Goal: Transaction & Acquisition: Purchase product/service

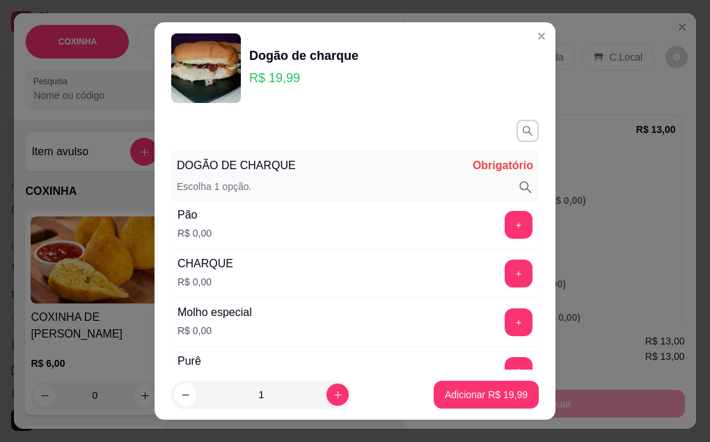
select select "ALL"
select select "0"
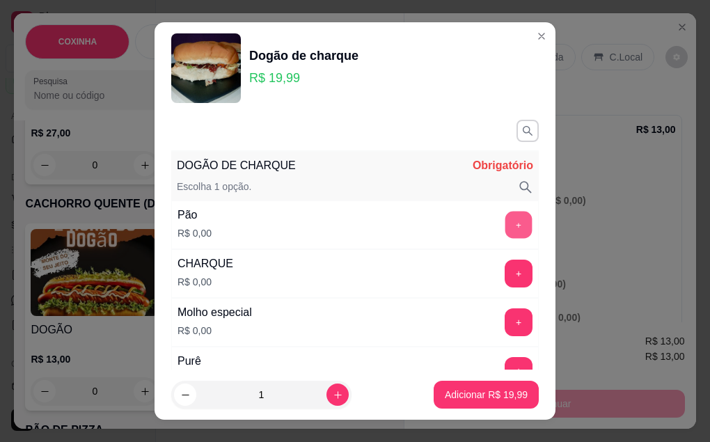
click at [506, 224] on button "+" at bounding box center [519, 224] width 27 height 27
click at [505, 272] on button "+" at bounding box center [519, 274] width 28 height 28
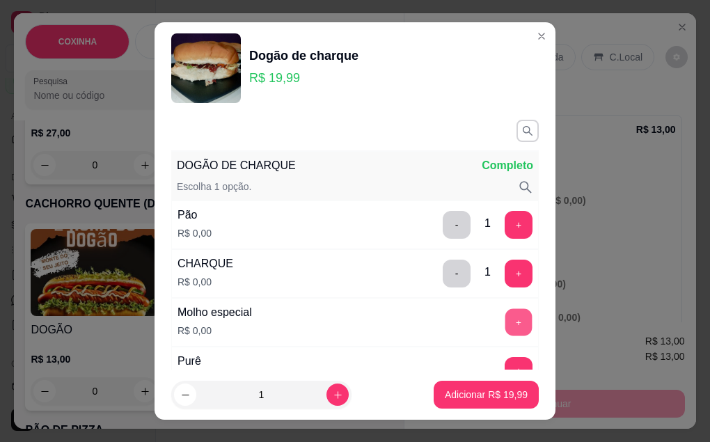
click at [506, 323] on button "+" at bounding box center [519, 321] width 27 height 27
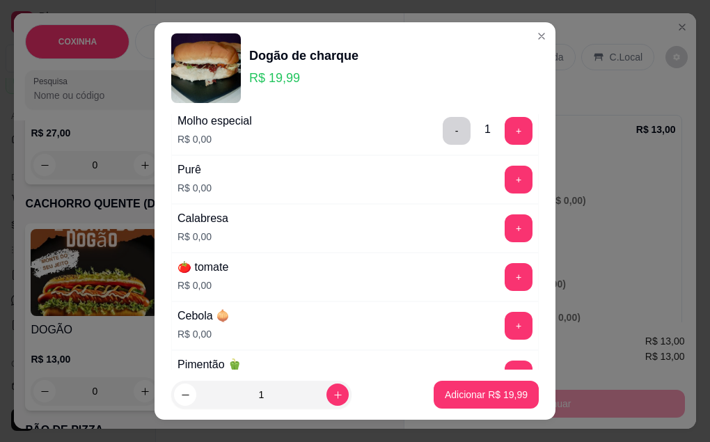
scroll to position [209, 0]
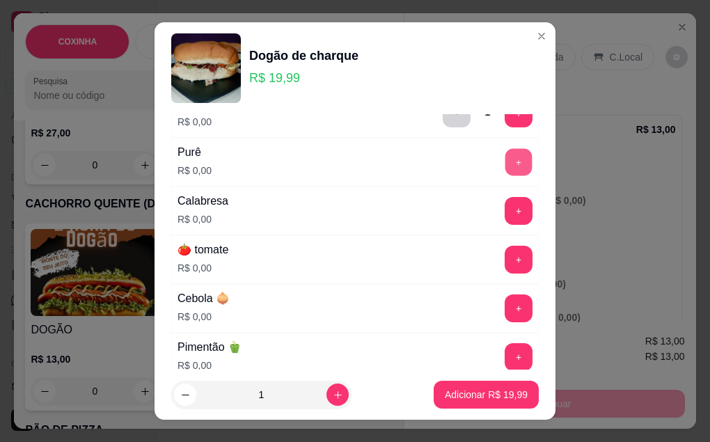
click at [506, 165] on button "+" at bounding box center [519, 161] width 27 height 27
click at [506, 211] on button "+" at bounding box center [519, 210] width 27 height 27
click at [505, 261] on button "+" at bounding box center [519, 260] width 28 height 28
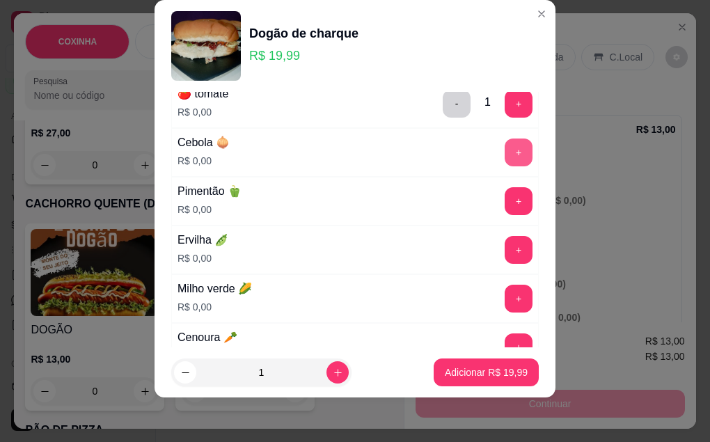
scroll to position [348, 0]
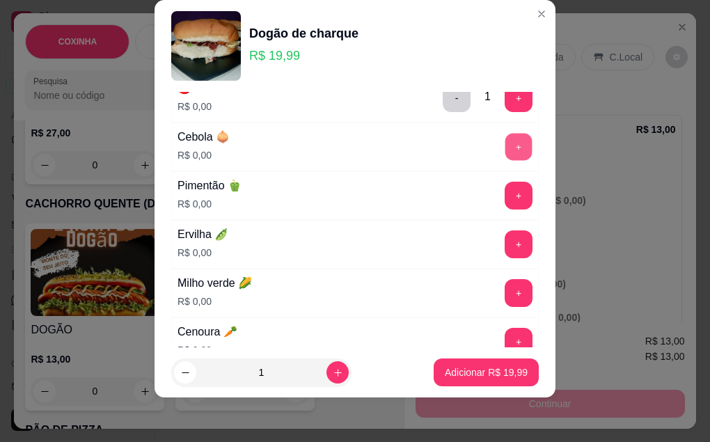
click at [506, 148] on button "+" at bounding box center [519, 146] width 27 height 27
click at [506, 207] on button "+" at bounding box center [519, 195] width 27 height 27
click at [506, 258] on button "+" at bounding box center [519, 243] width 27 height 27
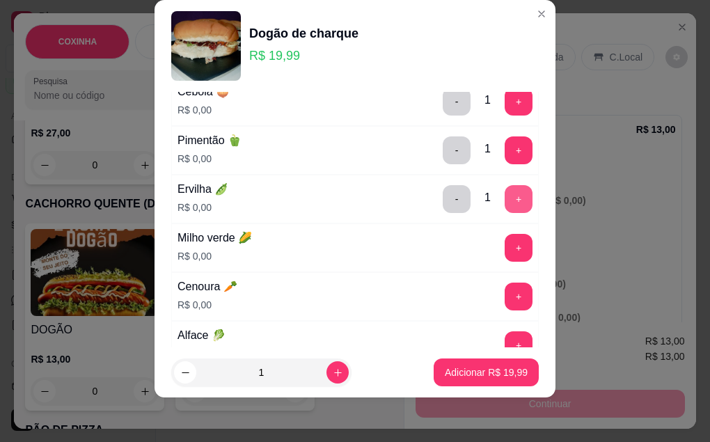
scroll to position [418, 0]
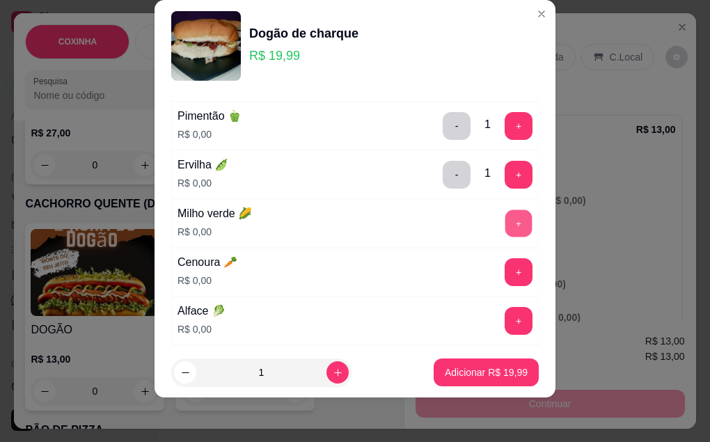
click at [506, 226] on button "+" at bounding box center [519, 223] width 27 height 27
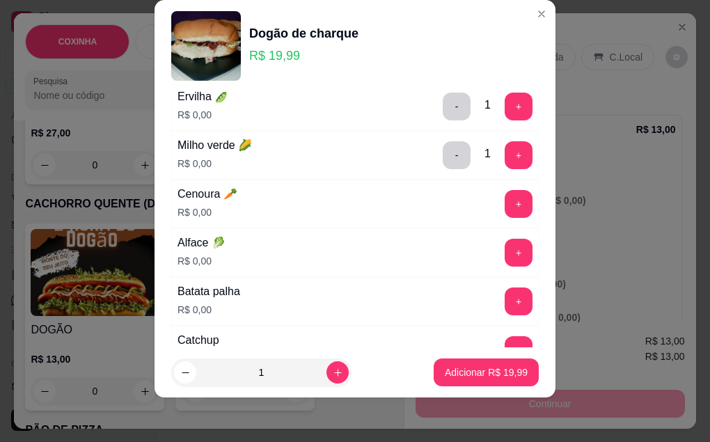
scroll to position [487, 0]
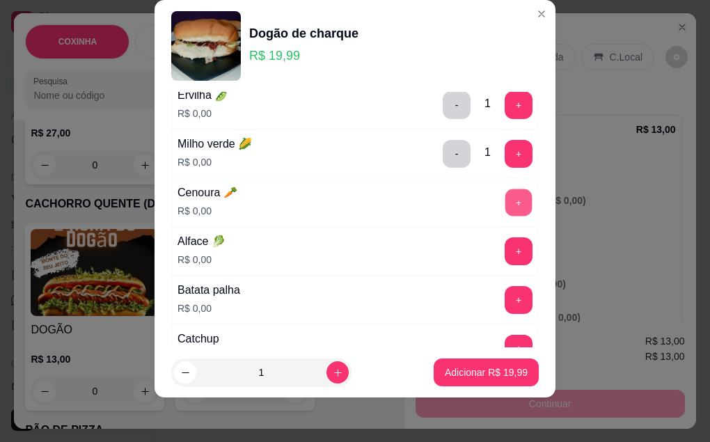
click at [506, 203] on button "+" at bounding box center [519, 202] width 27 height 27
click at [505, 251] on button "+" at bounding box center [519, 251] width 28 height 28
click at [506, 303] on button "+" at bounding box center [519, 299] width 27 height 27
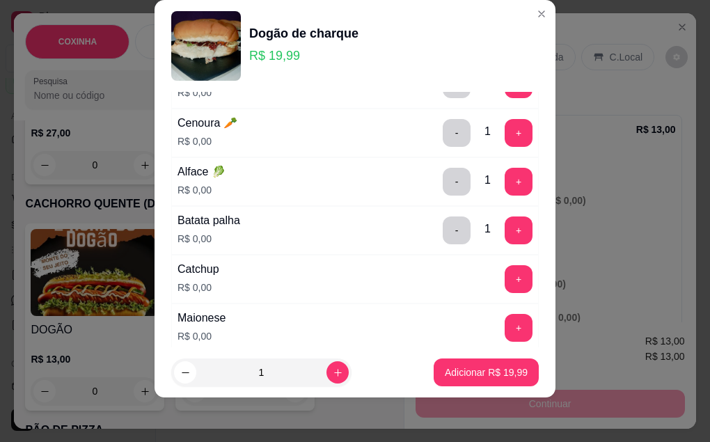
scroll to position [627, 0]
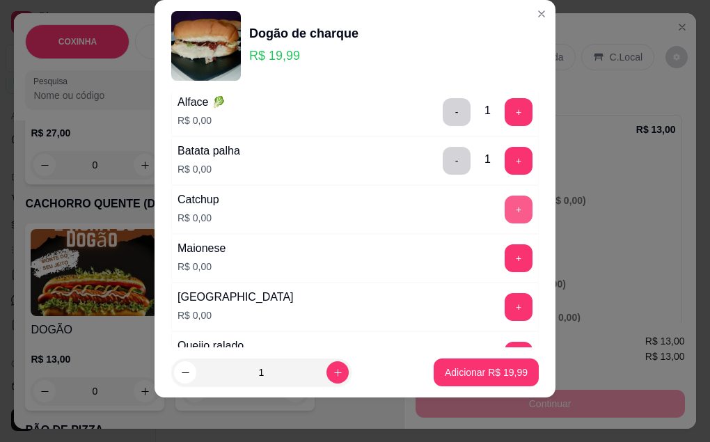
click at [505, 216] on button "+" at bounding box center [519, 210] width 28 height 28
click at [505, 249] on button "+" at bounding box center [519, 258] width 28 height 28
click at [506, 310] on button "+" at bounding box center [519, 306] width 27 height 27
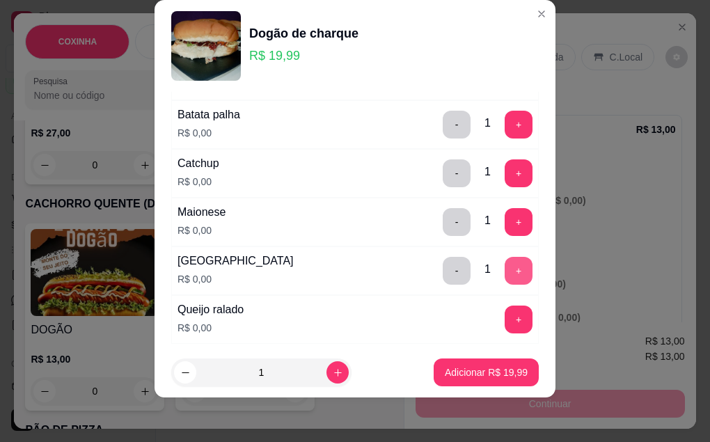
scroll to position [696, 0]
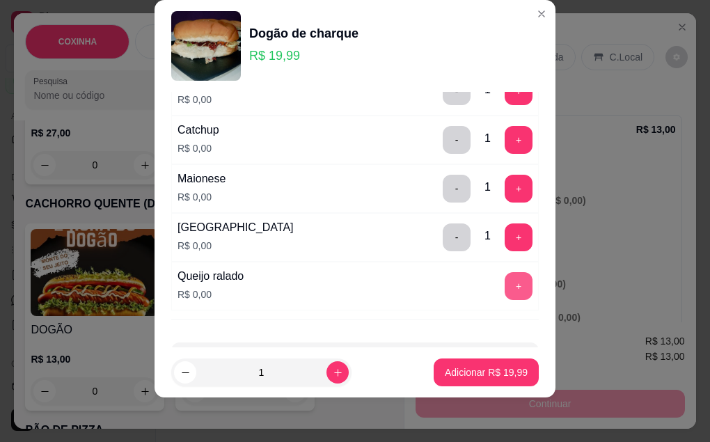
click at [505, 289] on button "+" at bounding box center [519, 286] width 28 height 28
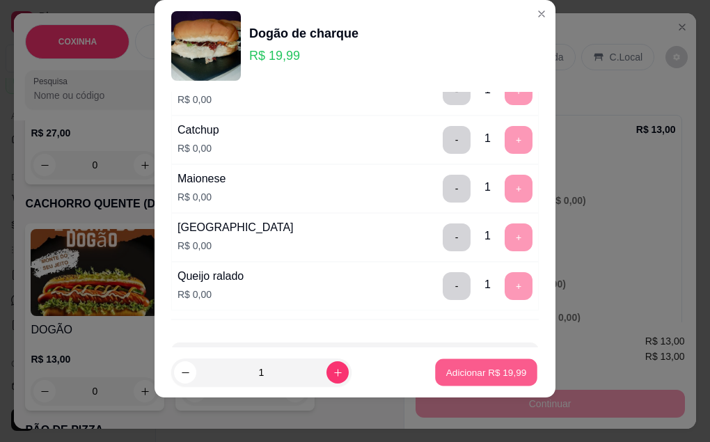
click at [446, 371] on p "Adicionar R$ 19,99" at bounding box center [486, 372] width 81 height 13
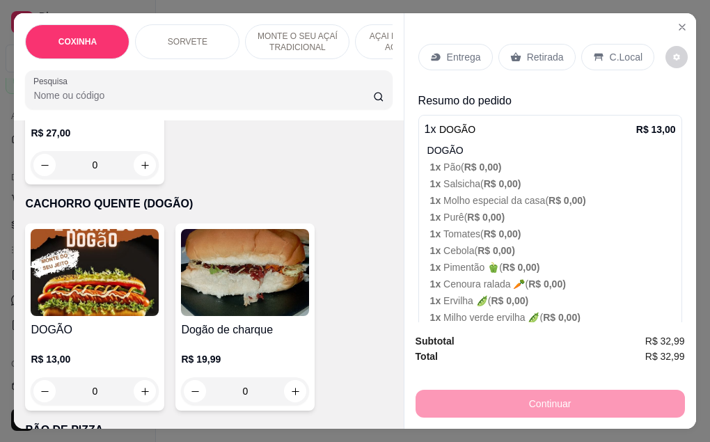
click at [533, 62] on div "Retirada" at bounding box center [537, 57] width 77 height 26
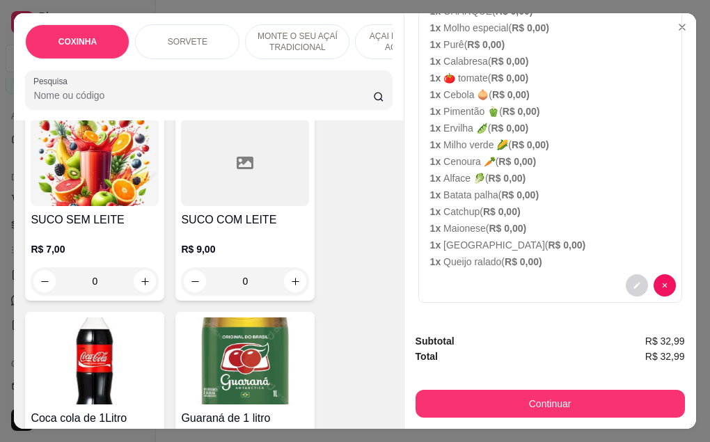
scroll to position [3384, 0]
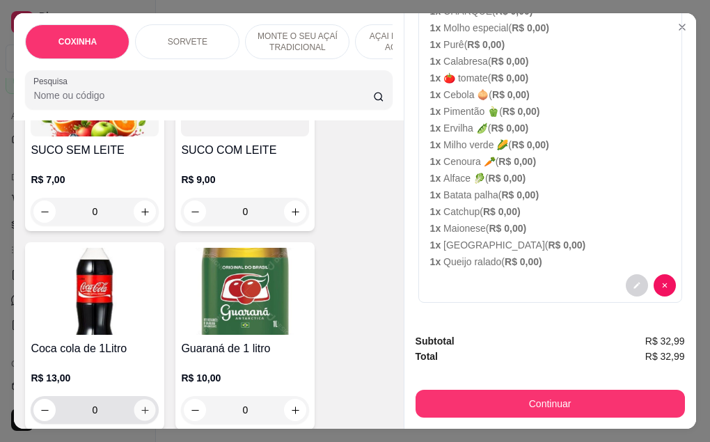
click at [140, 405] on icon "increase-product-quantity" at bounding box center [145, 410] width 10 height 10
type input "1"
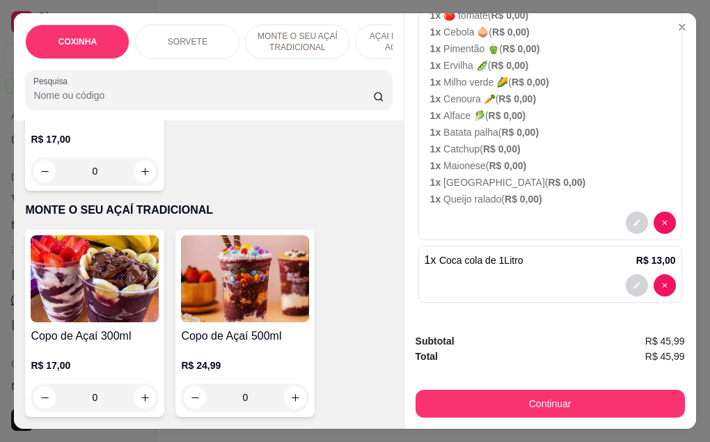
scroll to position [877, 0]
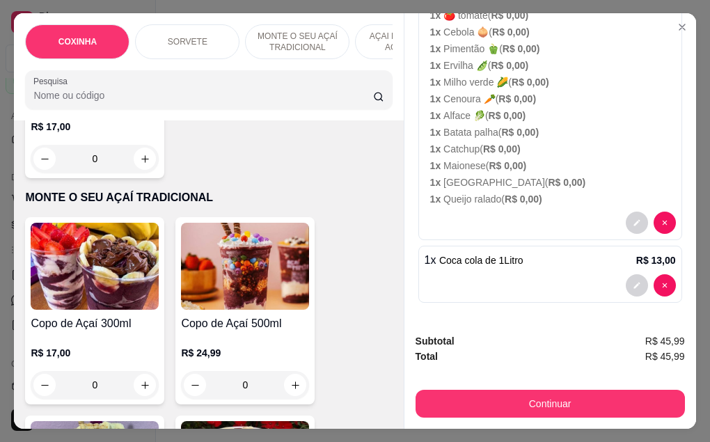
click at [285, 371] on div "0" at bounding box center [245, 385] width 128 height 28
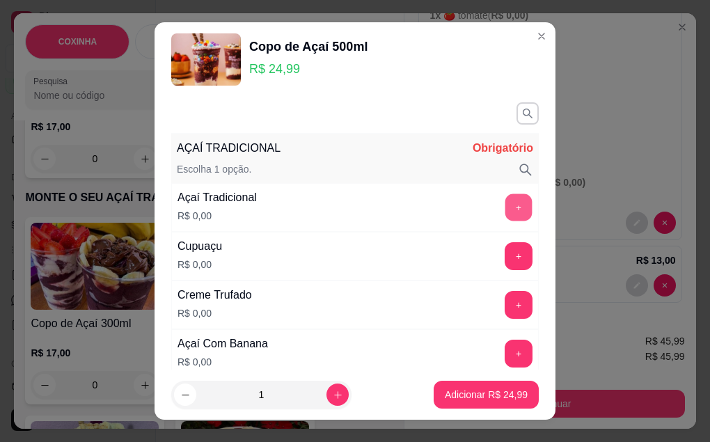
click at [506, 263] on button "+" at bounding box center [519, 255] width 27 height 27
click at [506, 305] on button "+" at bounding box center [519, 304] width 27 height 27
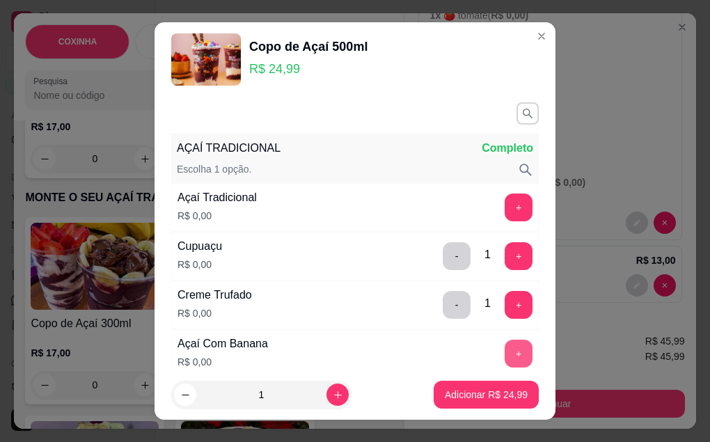
click at [505, 357] on button "+" at bounding box center [519, 354] width 28 height 28
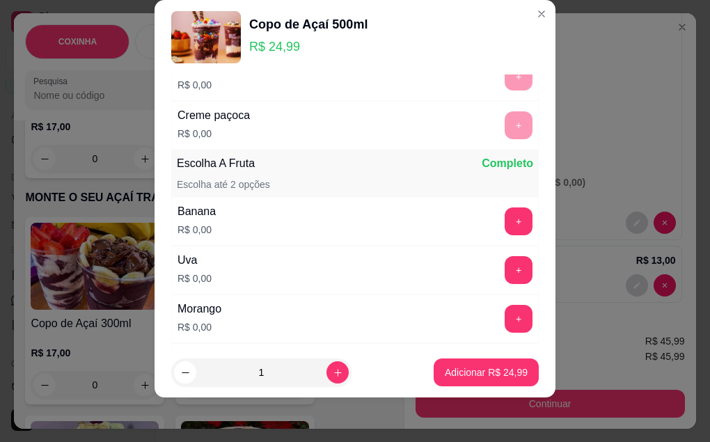
scroll to position [866, 0]
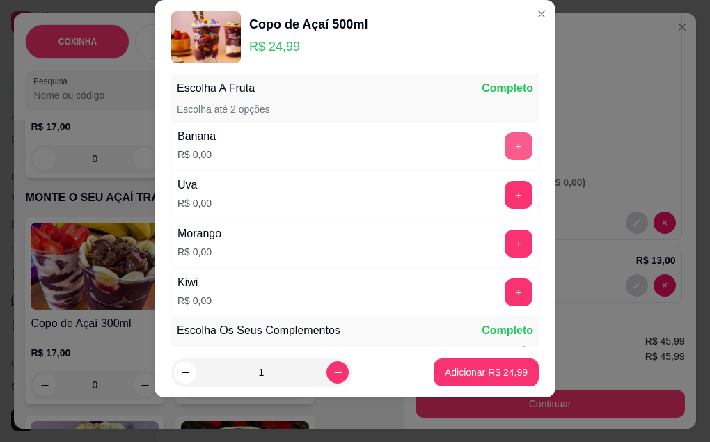
click at [505, 144] on button "+" at bounding box center [519, 146] width 28 height 28
click at [505, 194] on button "+" at bounding box center [519, 195] width 28 height 28
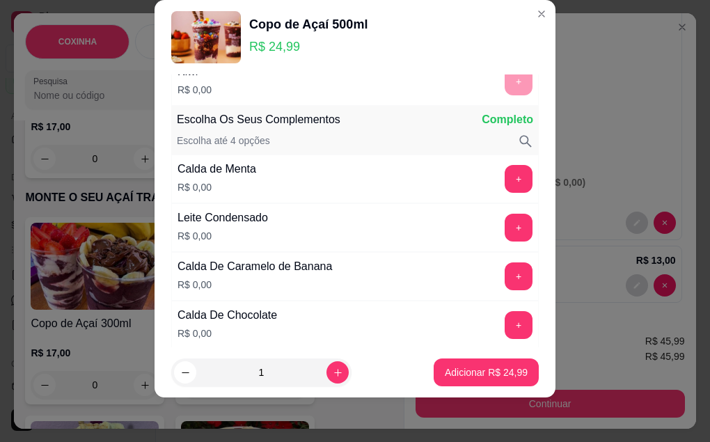
scroll to position [1109, 0]
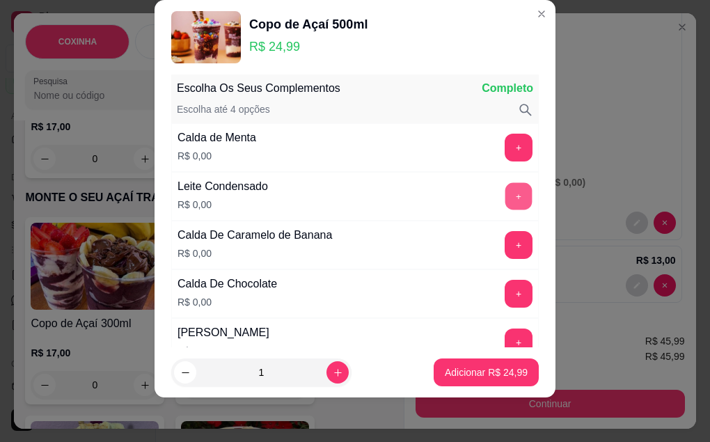
click at [506, 203] on button "+" at bounding box center [519, 195] width 27 height 27
click at [506, 237] on button "+" at bounding box center [519, 244] width 27 height 27
click at [506, 298] on button "+" at bounding box center [519, 293] width 27 height 27
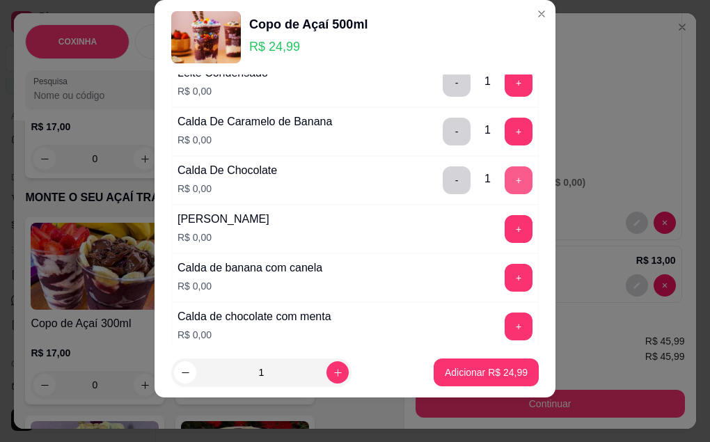
scroll to position [1248, 0]
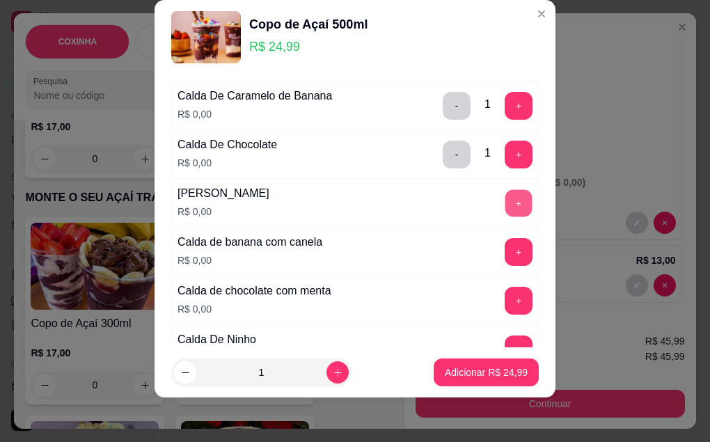
click at [506, 207] on button "+" at bounding box center [519, 202] width 27 height 27
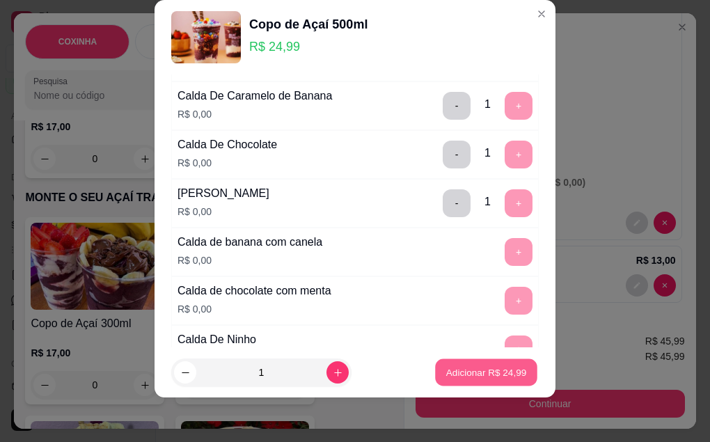
click at [494, 375] on p "Adicionar R$ 24,99" at bounding box center [486, 372] width 81 height 13
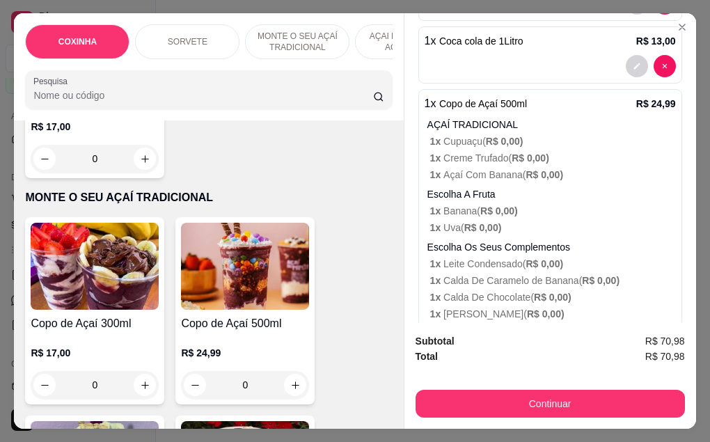
scroll to position [895, 0]
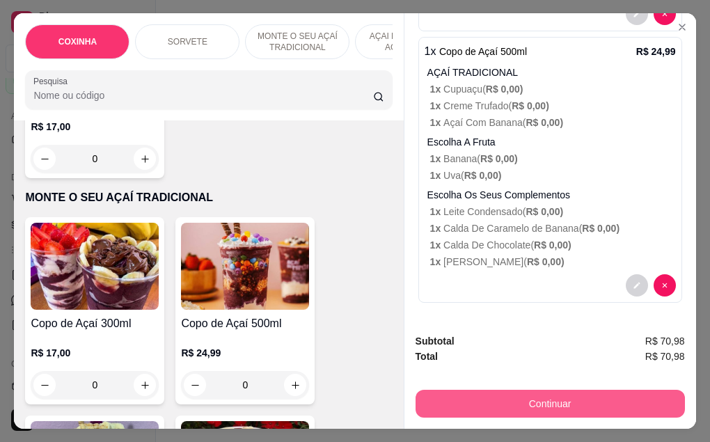
click at [517, 399] on button "Continuar" at bounding box center [550, 404] width 269 height 28
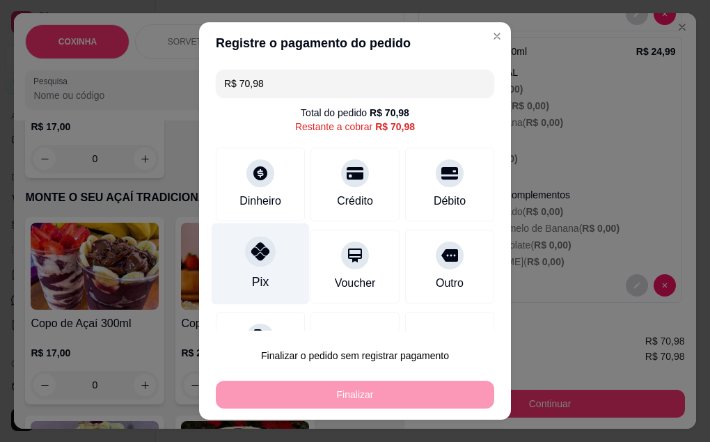
click at [256, 255] on icon at bounding box center [260, 251] width 18 height 18
type input "R$ 0,00"
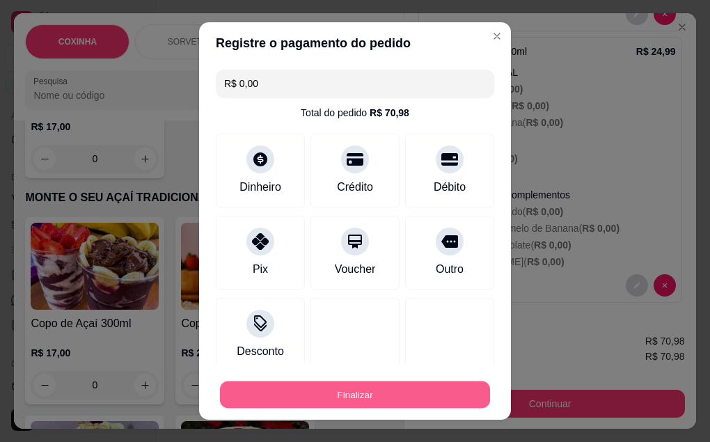
click at [400, 398] on button "Finalizar" at bounding box center [355, 395] width 270 height 27
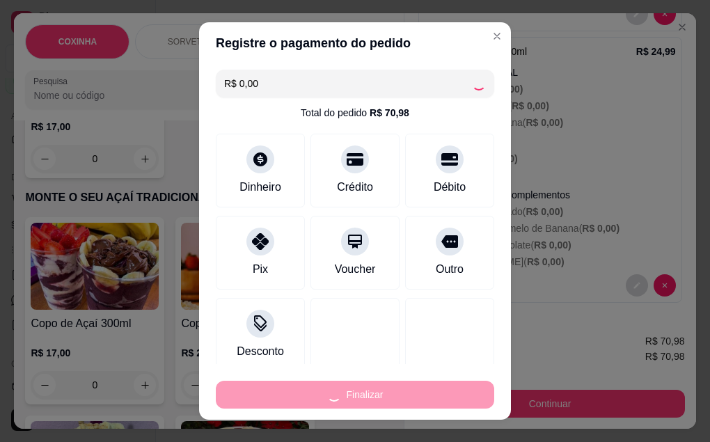
type input "0"
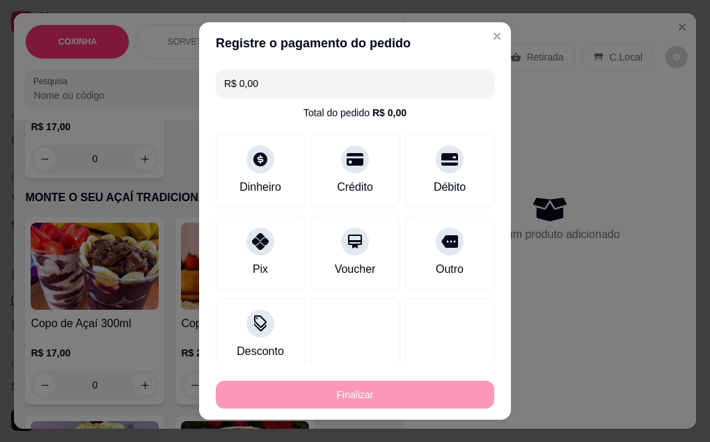
type input "-R$ 70,98"
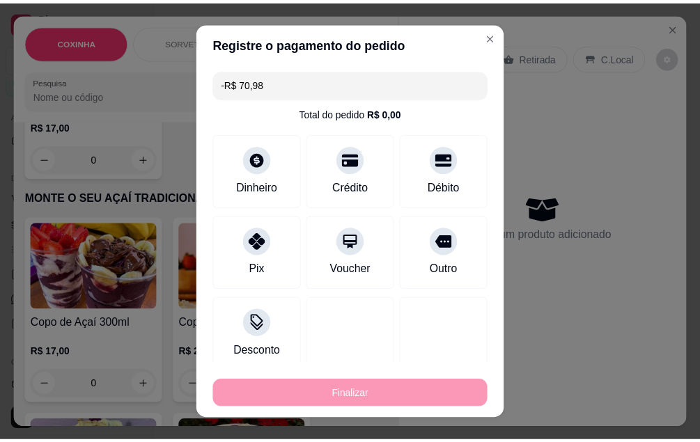
scroll to position [0, 0]
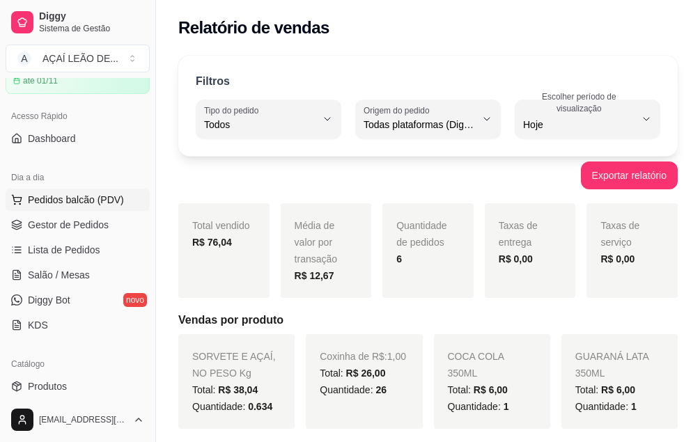
click at [93, 203] on span "Pedidos balcão (PDV)" at bounding box center [76, 200] width 96 height 14
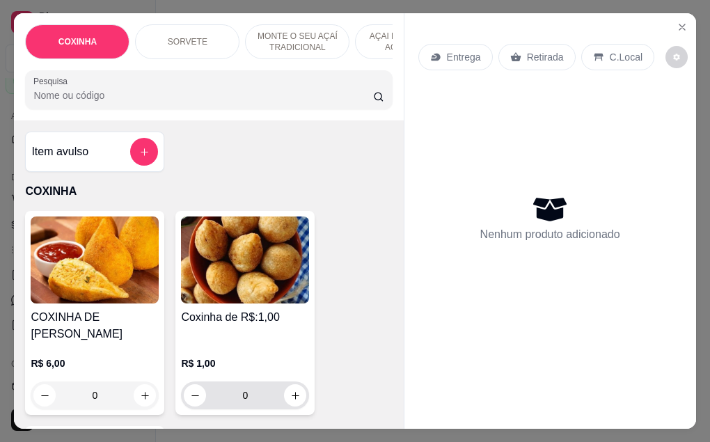
click at [265, 382] on input "0" at bounding box center [245, 396] width 78 height 28
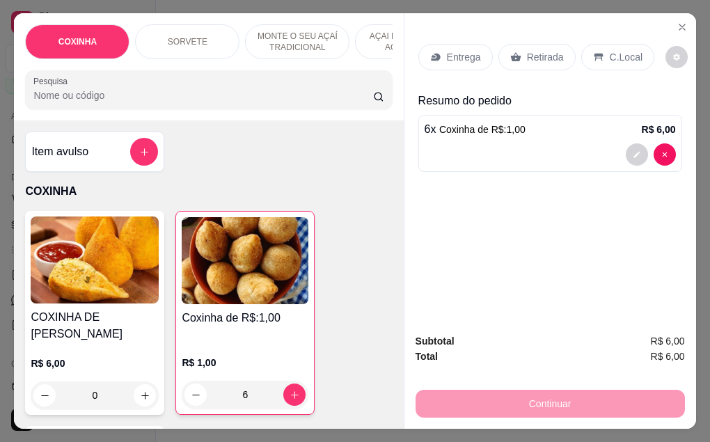
type input "6"
click at [510, 52] on icon at bounding box center [515, 57] width 11 height 11
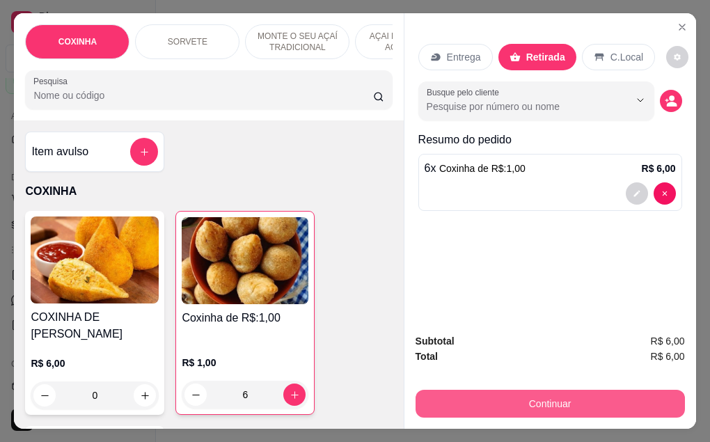
click at [506, 411] on button "Continuar" at bounding box center [550, 404] width 269 height 28
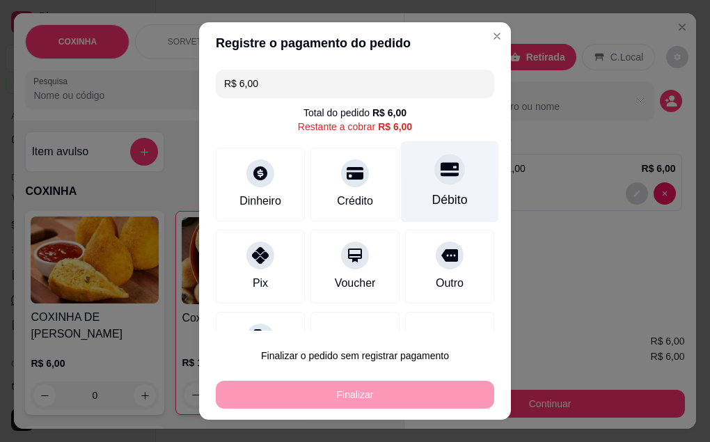
click at [432, 203] on div "Débito" at bounding box center [450, 200] width 36 height 18
type input "R$ 0,00"
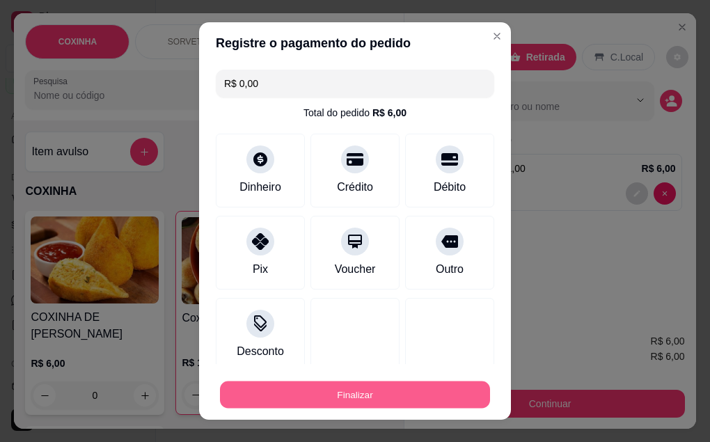
click at [360, 397] on button "Finalizar" at bounding box center [355, 395] width 270 height 27
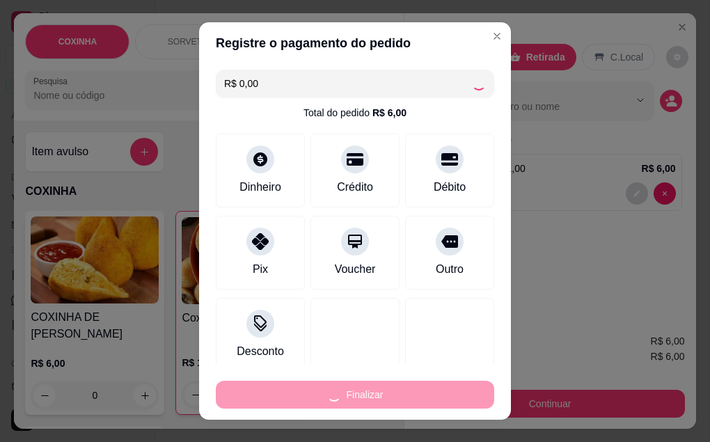
type input "0"
type input "-R$ 6,00"
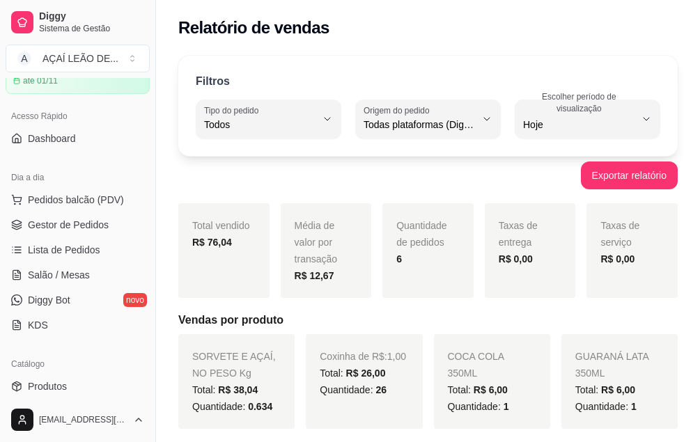
click at [228, 285] on div "Total vendido R$ 76,04" at bounding box center [223, 250] width 91 height 95
click at [66, 225] on span "Gestor de Pedidos" at bounding box center [68, 225] width 81 height 14
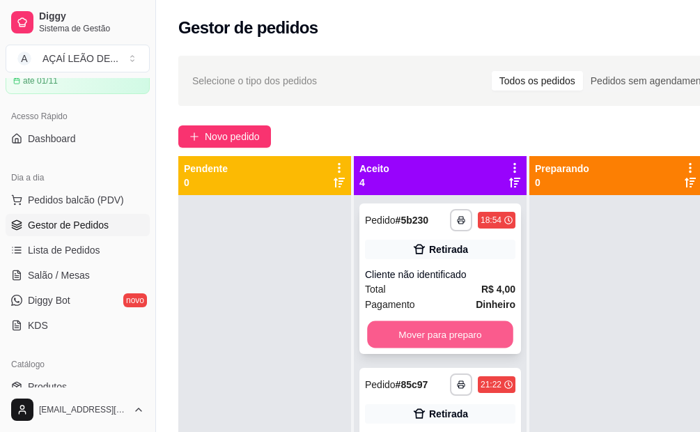
click at [413, 337] on button "Mover para preparo" at bounding box center [440, 334] width 146 height 27
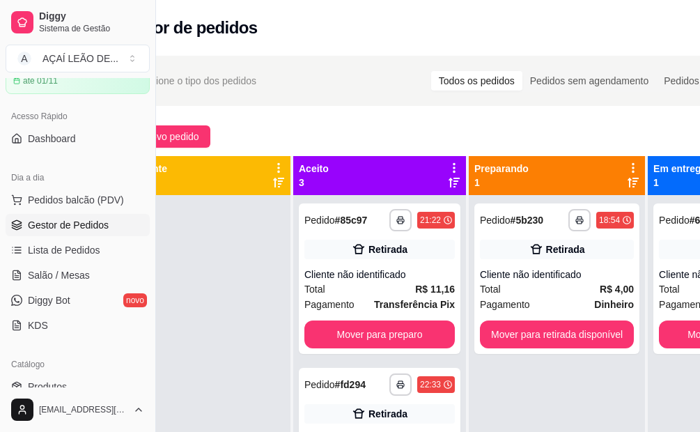
scroll to position [0, 156]
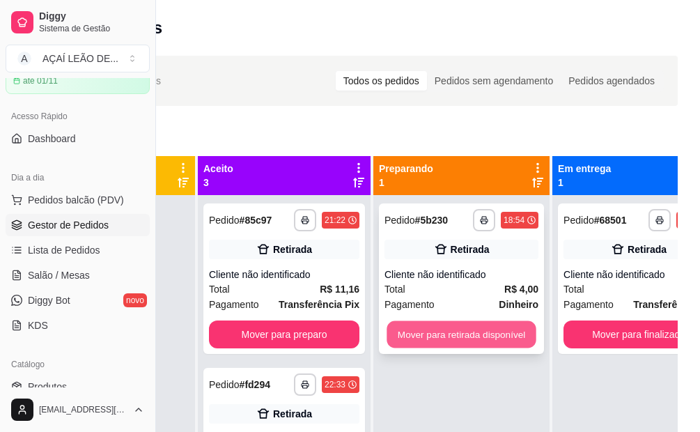
click at [439, 336] on button "Mover para retirada disponível" at bounding box center [460, 334] width 149 height 27
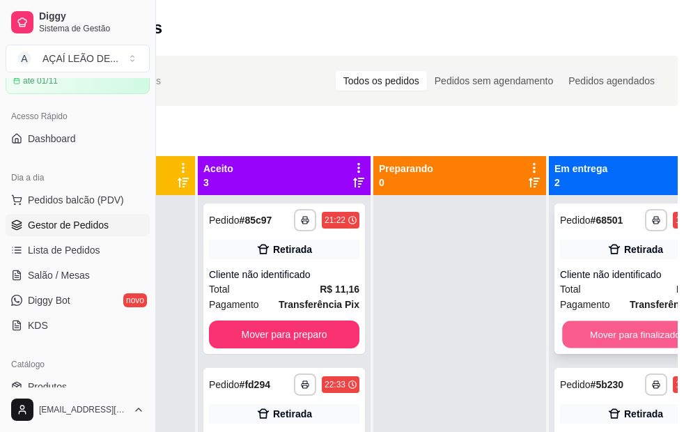
click at [613, 340] on button "Mover para finalizado" at bounding box center [635, 334] width 146 height 27
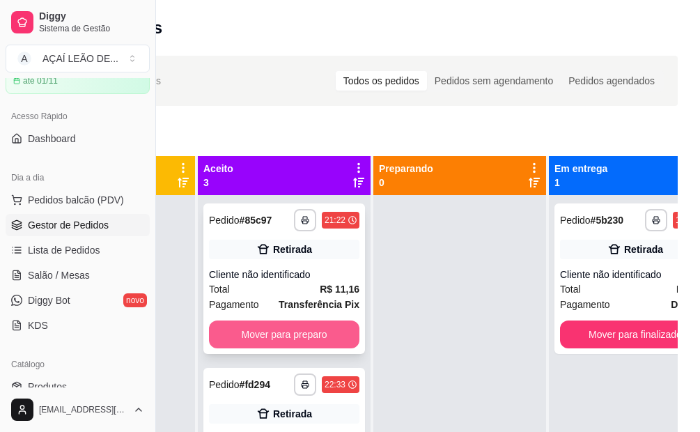
click at [319, 342] on button "Mover para preparo" at bounding box center [284, 334] width 150 height 28
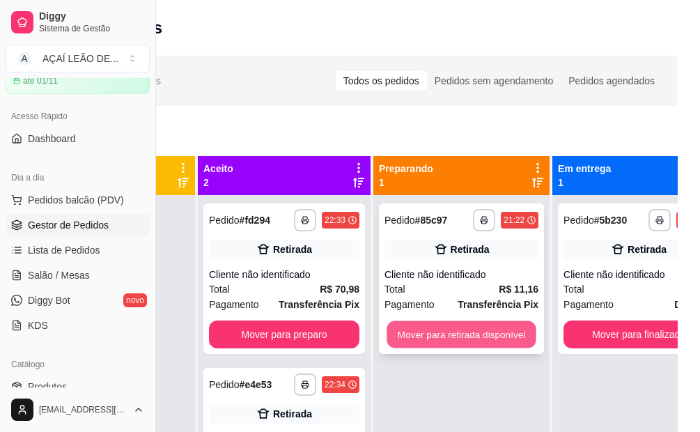
click at [442, 342] on button "Mover para retirada disponível" at bounding box center [460, 334] width 149 height 27
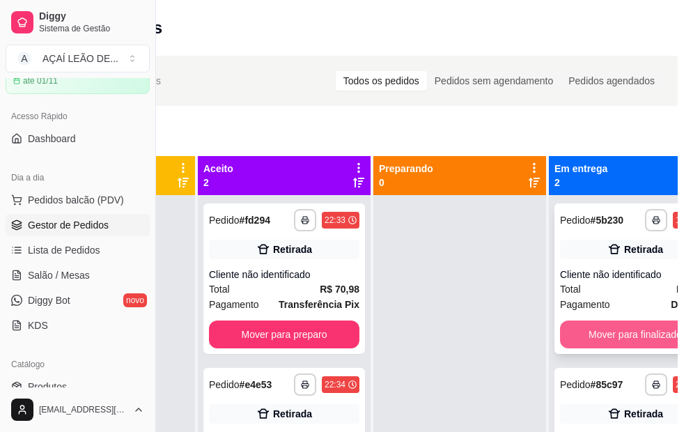
click at [630, 342] on button "Mover para finalizado" at bounding box center [635, 334] width 150 height 28
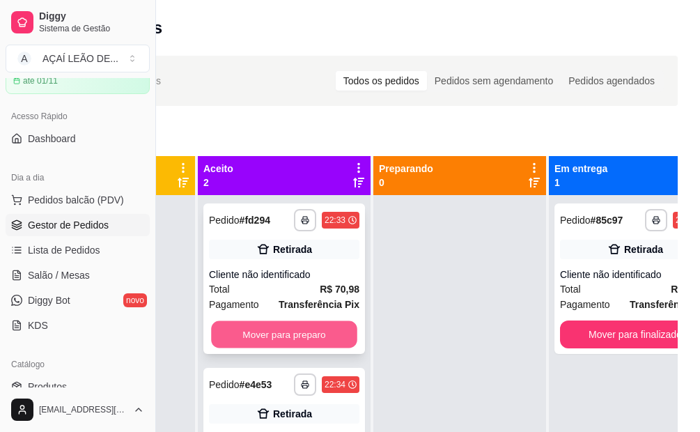
click at [292, 336] on button "Mover para preparo" at bounding box center [284, 334] width 146 height 27
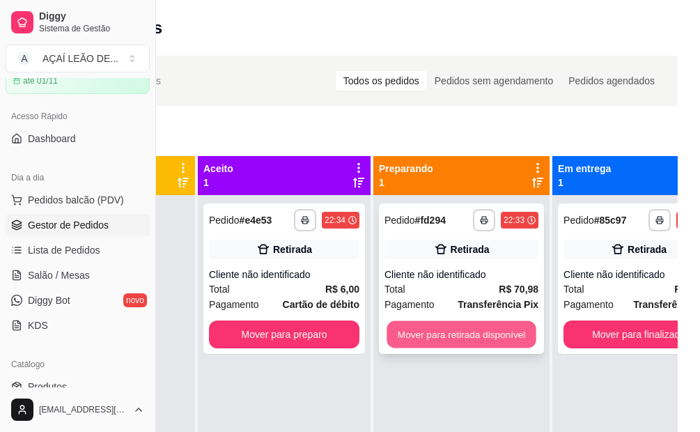
click at [460, 329] on button "Mover para retirada disponível" at bounding box center [460, 334] width 149 height 27
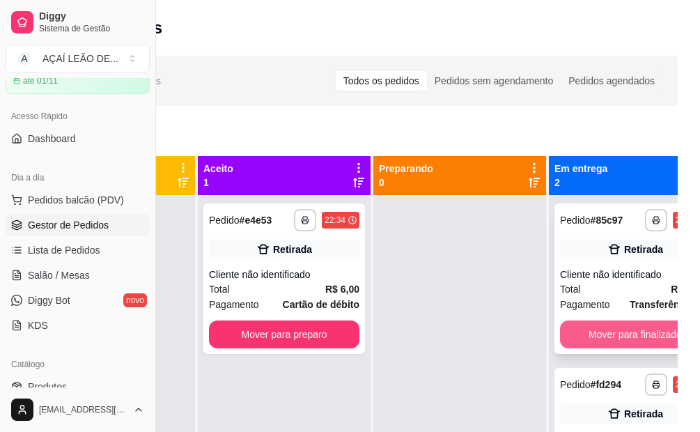
click at [600, 334] on button "Mover para finalizado" at bounding box center [635, 334] width 150 height 28
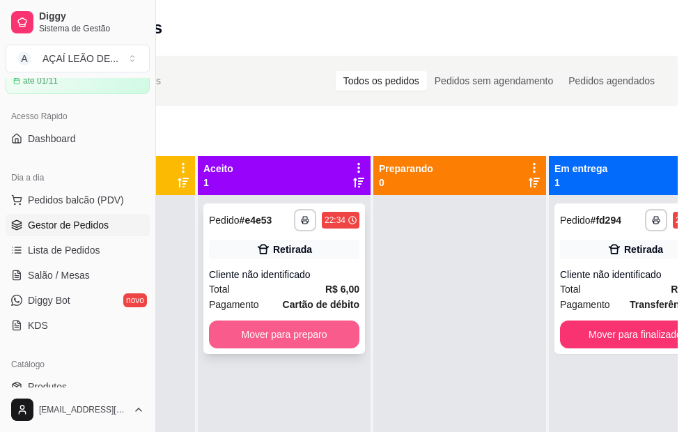
click at [298, 334] on button "Mover para preparo" at bounding box center [284, 334] width 150 height 28
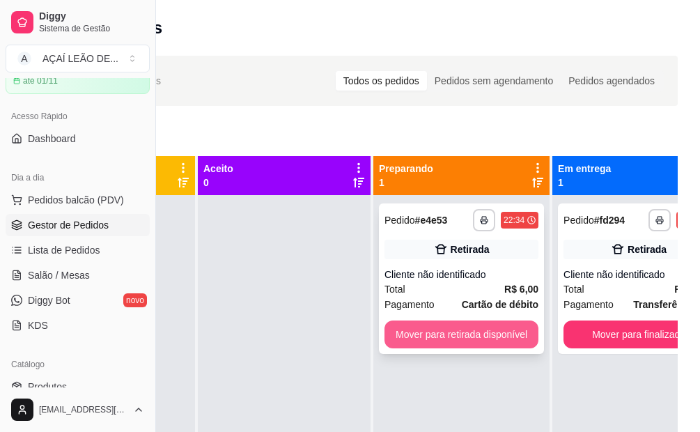
click at [451, 329] on button "Mover para retirada disponível" at bounding box center [461, 334] width 154 height 28
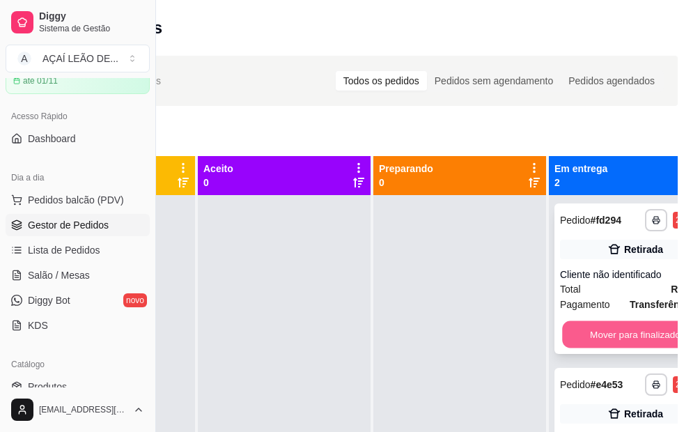
click at [576, 342] on button "Mover para finalizado" at bounding box center [635, 334] width 146 height 27
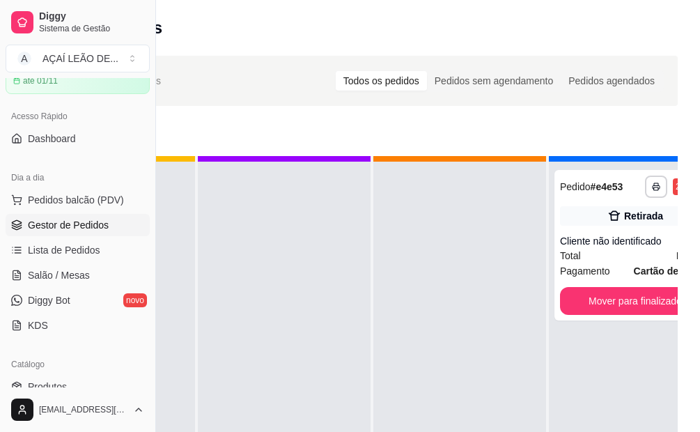
scroll to position [49, 0]
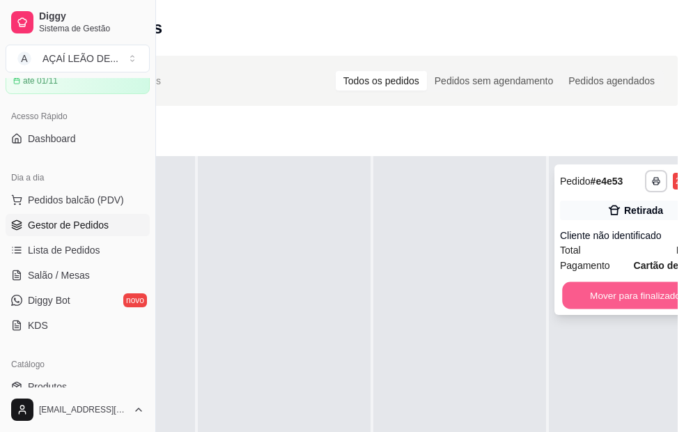
click at [636, 288] on button "Mover para finalizado" at bounding box center [635, 295] width 146 height 27
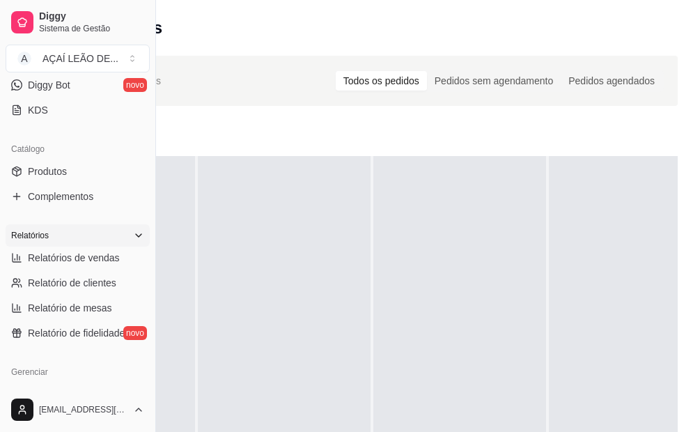
scroll to position [348, 0]
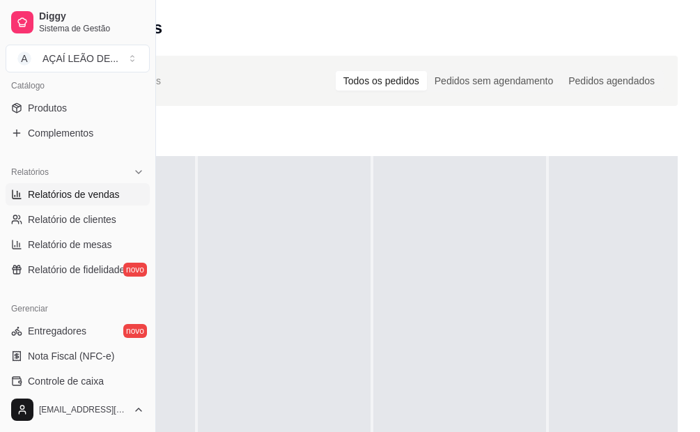
click at [65, 189] on span "Relatórios de vendas" at bounding box center [74, 194] width 92 height 14
select select "ALL"
select select "0"
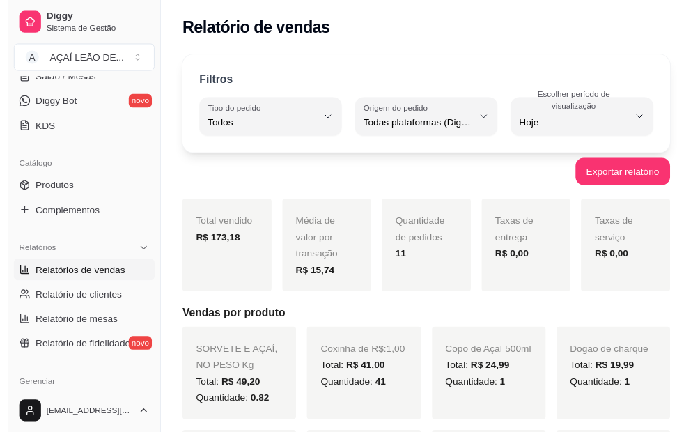
scroll to position [70, 0]
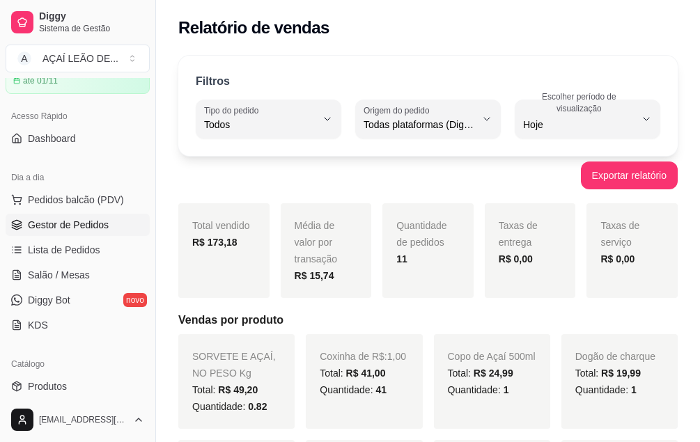
click at [68, 229] on span "Gestor de Pedidos" at bounding box center [68, 225] width 81 height 14
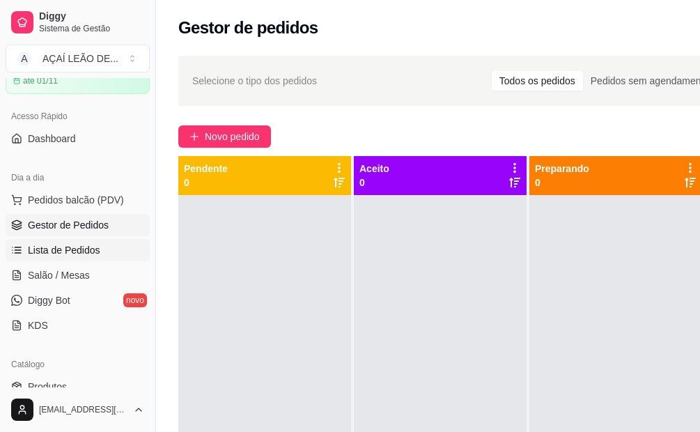
click at [61, 255] on span "Lista de Pedidos" at bounding box center [64, 250] width 72 height 14
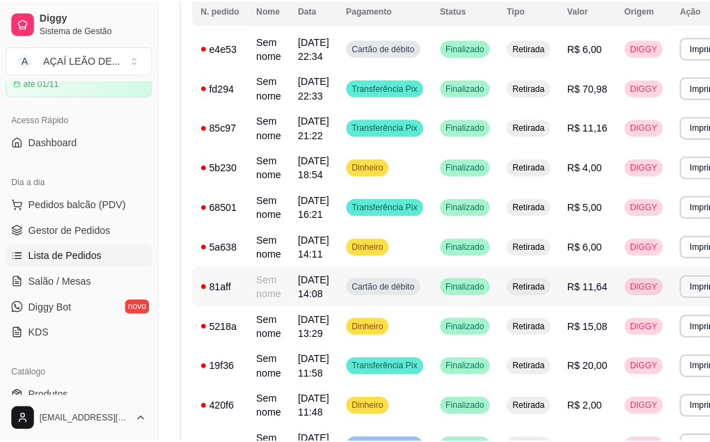
scroll to position [139, 0]
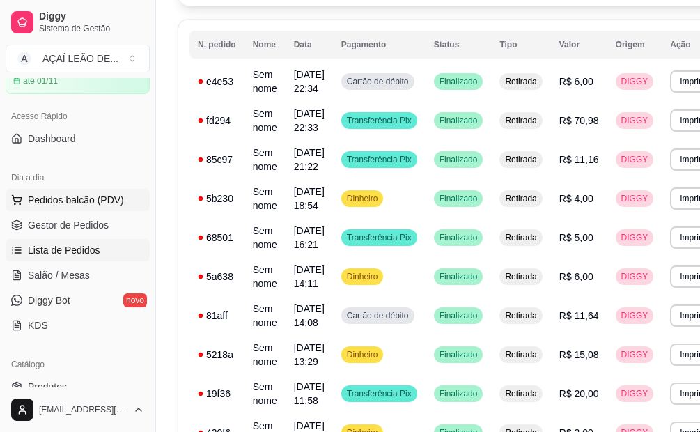
click at [72, 197] on span "Pedidos balcão (PDV)" at bounding box center [76, 200] width 96 height 14
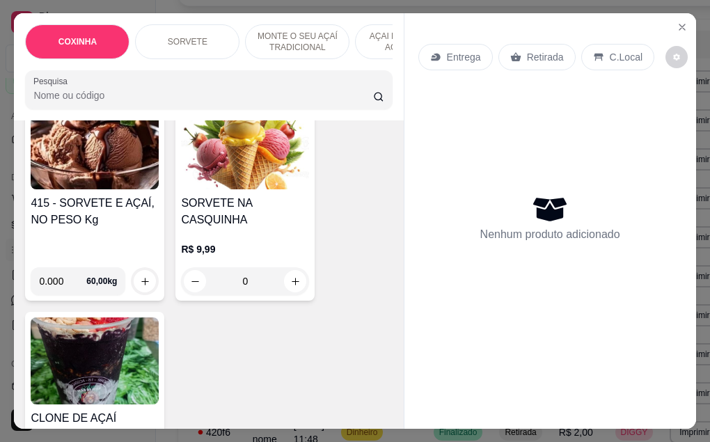
scroll to position [557, 0]
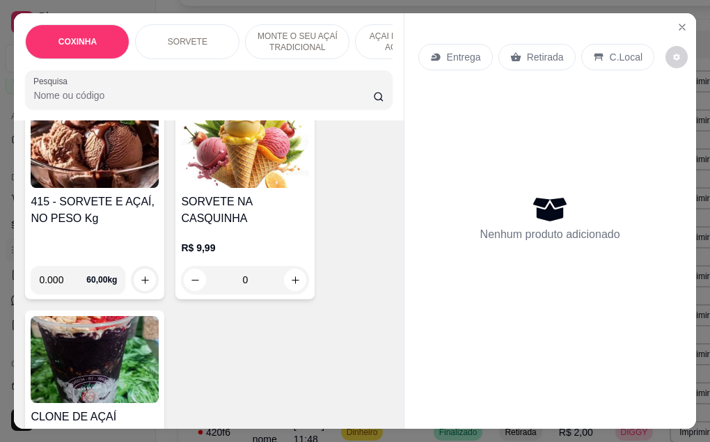
drag, startPoint x: 66, startPoint y: 181, endPoint x: 59, endPoint y: 182, distance: 7.1
click at [59, 182] on div "415 - SORVETE E AÇAÍ, NO PESO Kg 0.000 60,00 kg" at bounding box center [94, 197] width 139 height 204
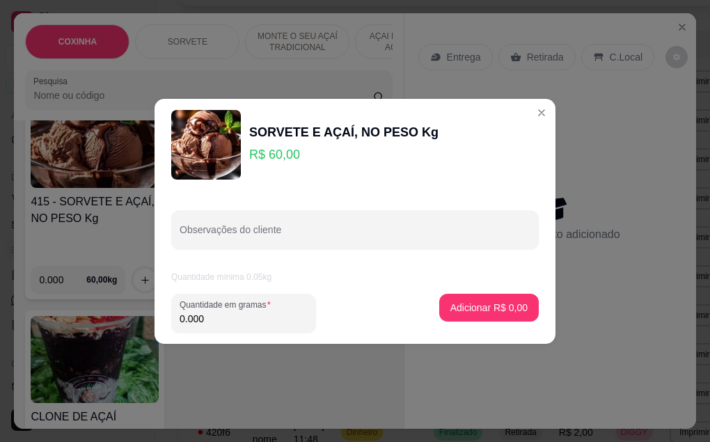
click at [226, 324] on input "0.000" at bounding box center [244, 319] width 128 height 14
type input "0.228"
click at [487, 306] on p "Adicionar R$ 13,68" at bounding box center [486, 307] width 81 height 13
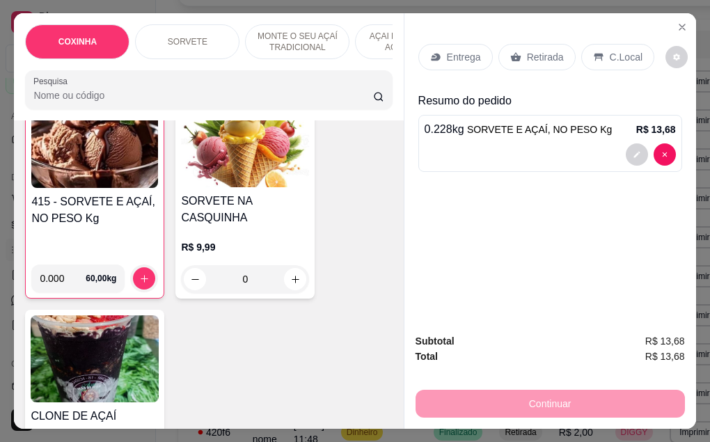
click at [81, 224] on div "415 - SORVETE E AÇAÍ, NO PESO Kg" at bounding box center [94, 224] width 127 height 60
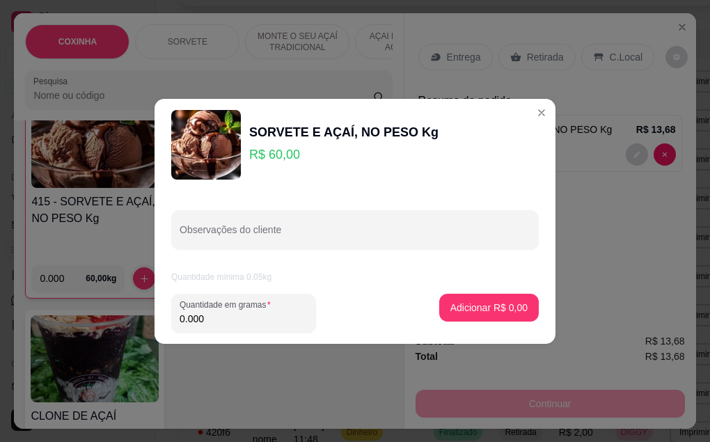
click at [209, 314] on input "0.000" at bounding box center [244, 319] width 128 height 14
type input "0.270"
click at [511, 304] on p "Adicionar R$ 16,20" at bounding box center [486, 307] width 81 height 13
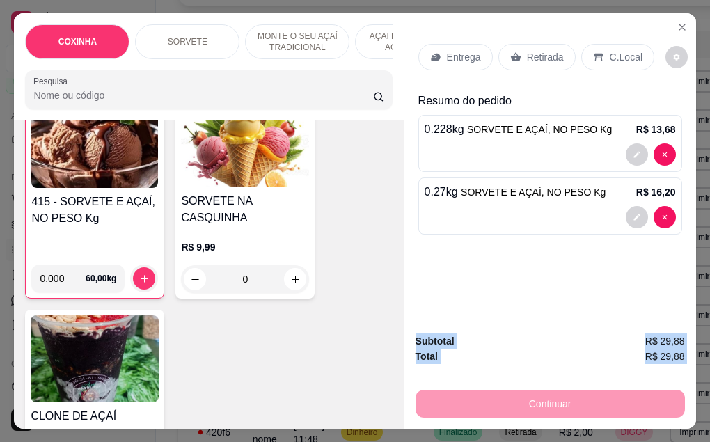
drag, startPoint x: 552, startPoint y: 290, endPoint x: 568, endPoint y: 364, distance: 76.2
click at [568, 364] on div "Entrega Retirada C.Local Resumo do pedido 0.228 kg SORVETE E AÇAÍ, NO PESO Kg R…" at bounding box center [550, 221] width 292 height 416
click at [231, 327] on div "415 - SORVETE E AÇAÍ, NO PESO Kg 0.000 60,00 kg SORVETE NA CASQUINHA R$ 9,99 0 …" at bounding box center [208, 296] width 367 height 402
click at [543, 61] on div "Retirada" at bounding box center [537, 57] width 77 height 26
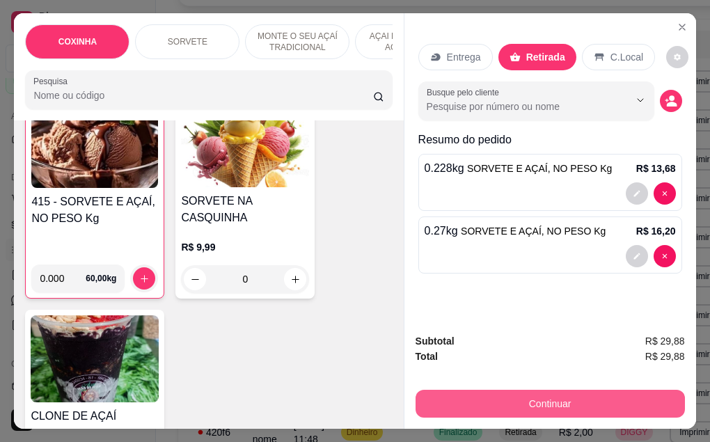
click at [531, 404] on button "Continuar" at bounding box center [550, 404] width 269 height 28
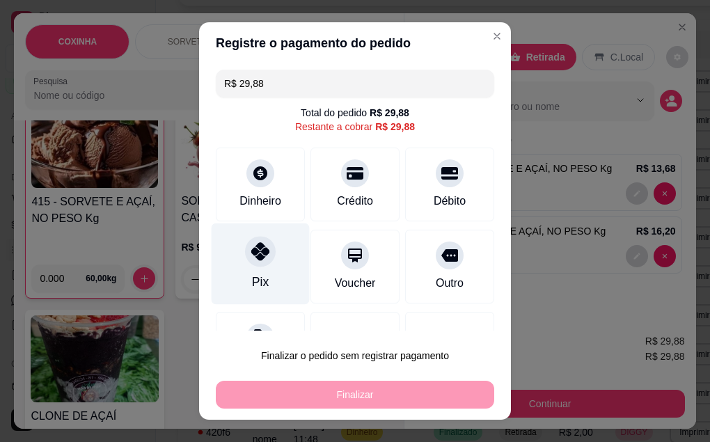
click at [252, 276] on div "Pix" at bounding box center [260, 282] width 17 height 18
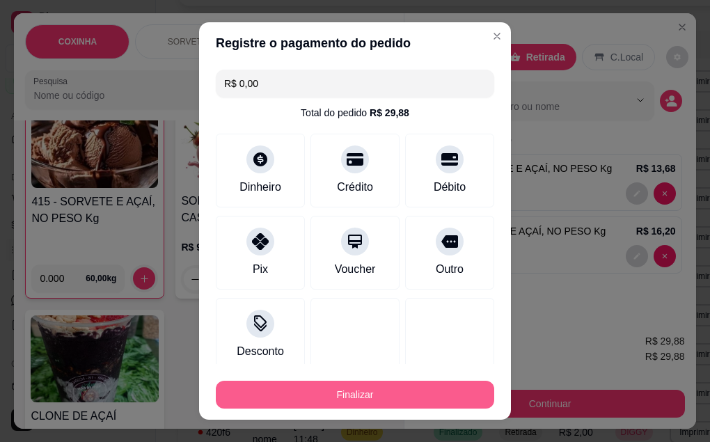
click at [332, 400] on button "Finalizar" at bounding box center [355, 395] width 279 height 28
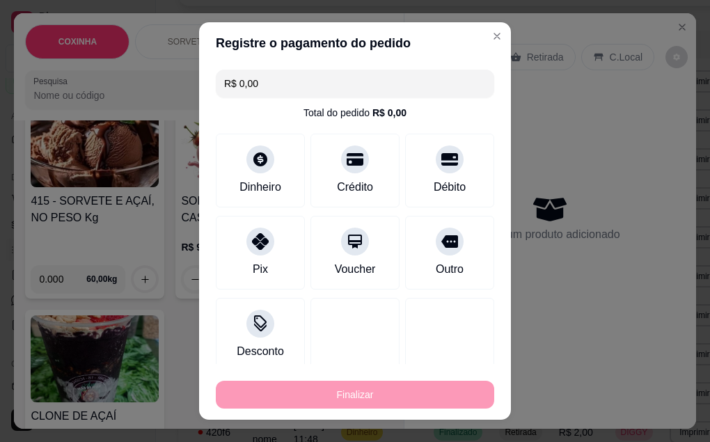
type input "-R$ 29,88"
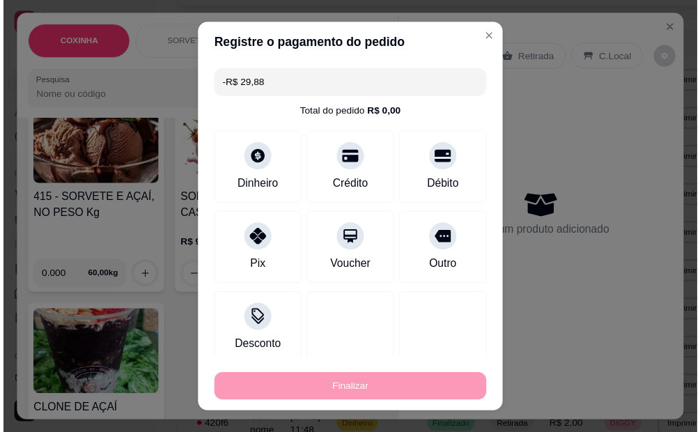
scroll to position [557, 0]
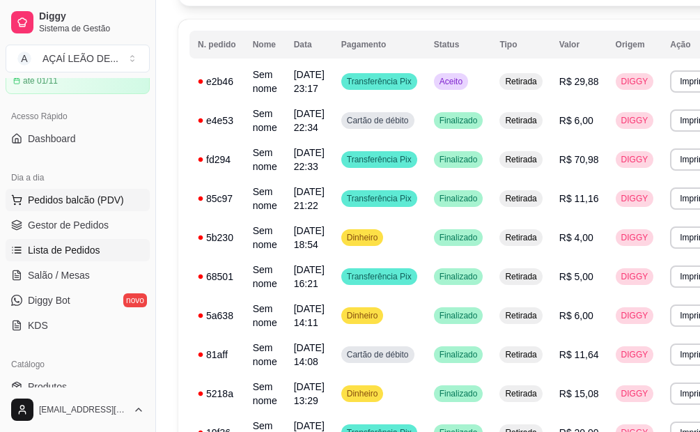
click at [51, 204] on span "Pedidos balcão (PDV)" at bounding box center [76, 200] width 96 height 14
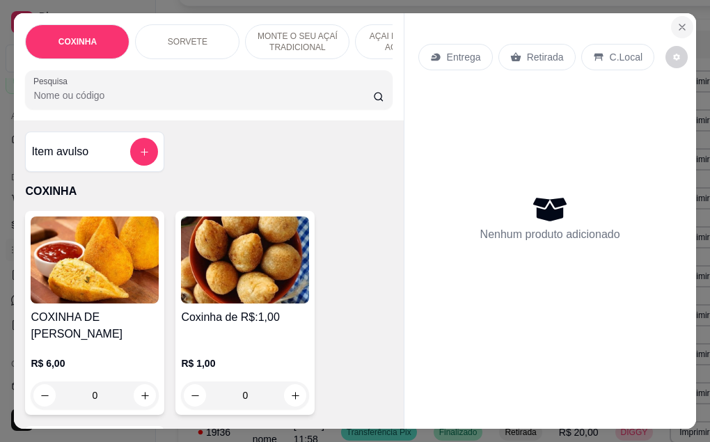
click at [671, 21] on button "Close" at bounding box center [682, 27] width 22 height 22
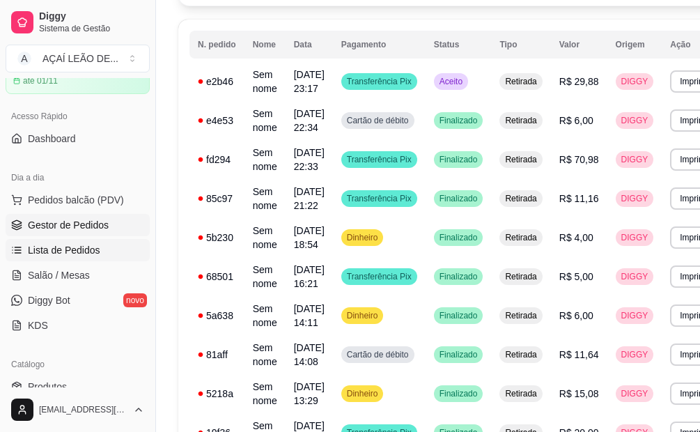
click at [54, 224] on span "Gestor de Pedidos" at bounding box center [68, 225] width 81 height 14
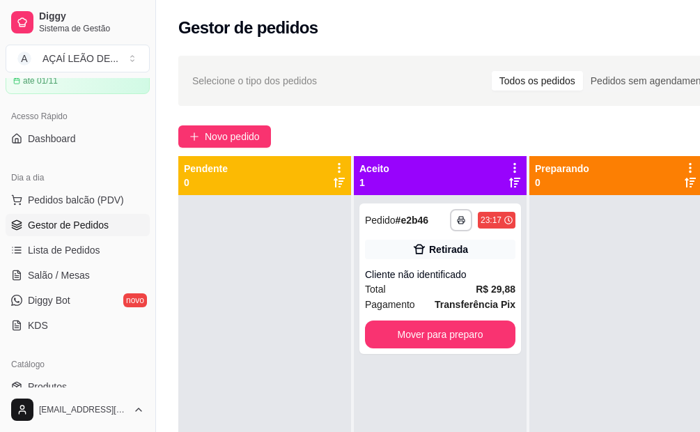
click at [475, 359] on div "**********" at bounding box center [440, 411] width 173 height 432
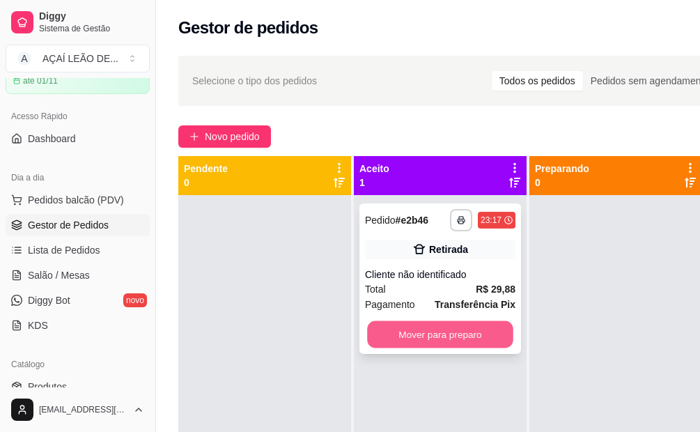
click at [474, 335] on button "Mover para preparo" at bounding box center [440, 334] width 146 height 27
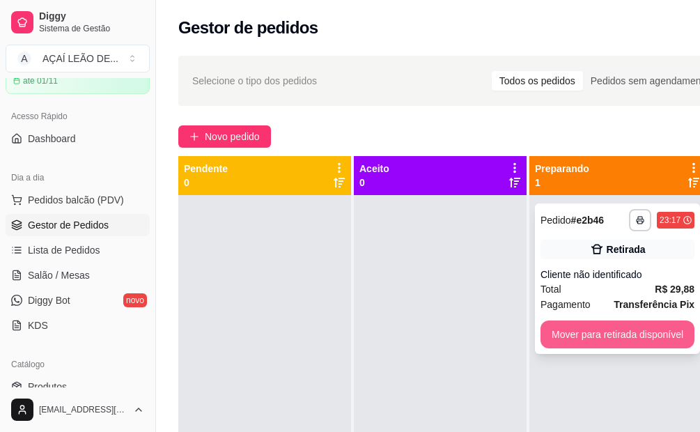
click at [646, 341] on button "Mover para retirada disponível" at bounding box center [617, 334] width 154 height 28
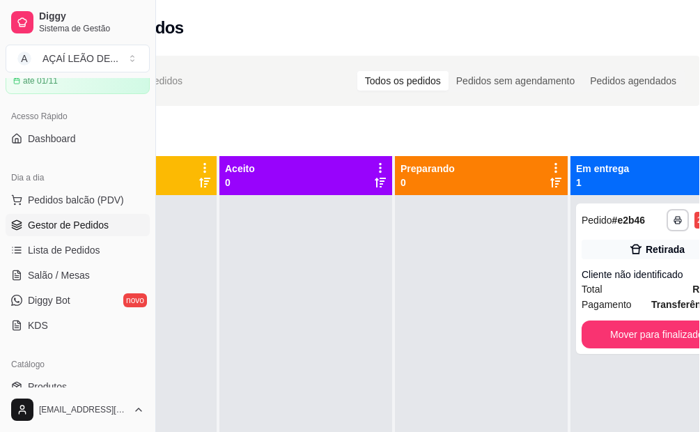
scroll to position [0, 156]
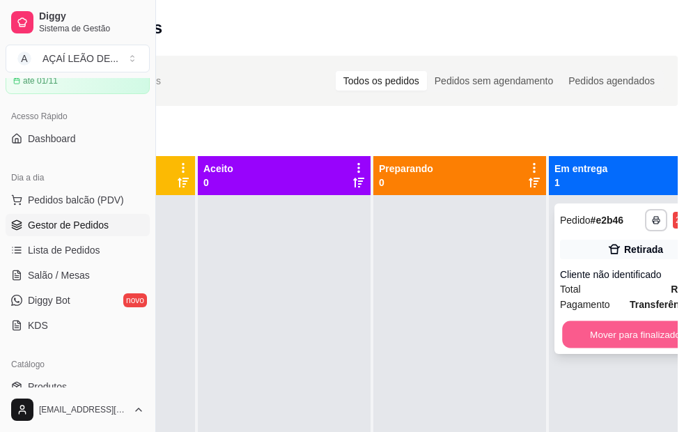
click at [599, 330] on button "Mover para finalizado" at bounding box center [635, 334] width 146 height 27
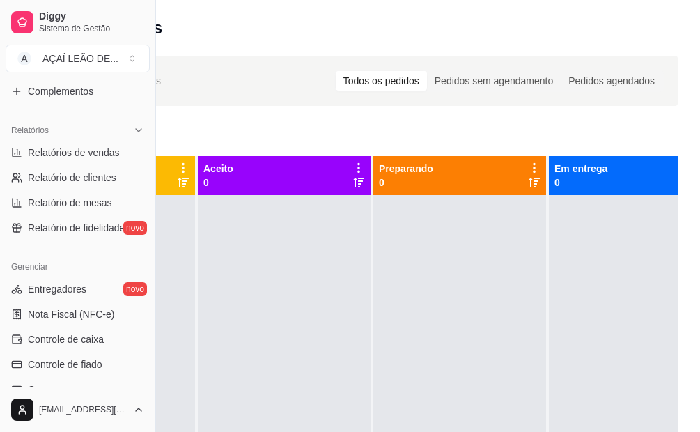
scroll to position [348, 0]
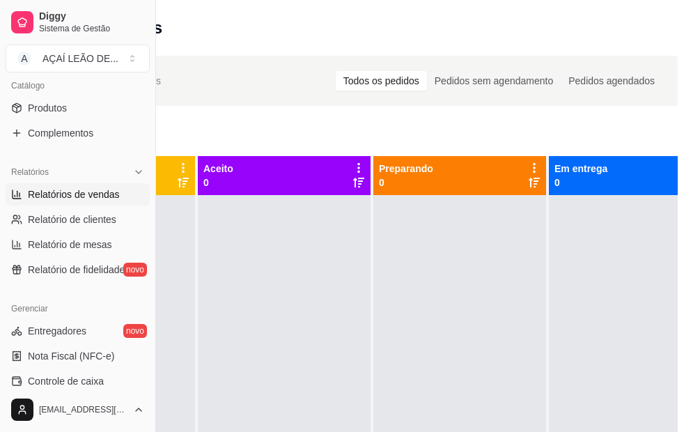
click at [79, 191] on span "Relatórios de vendas" at bounding box center [74, 194] width 92 height 14
select select "ALL"
select select "0"
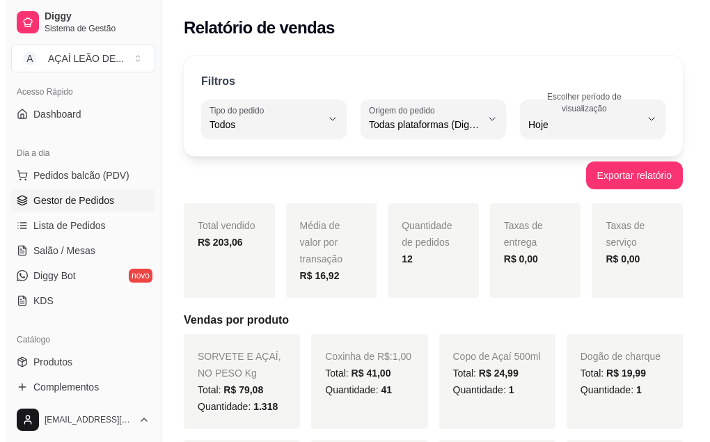
scroll to position [70, 0]
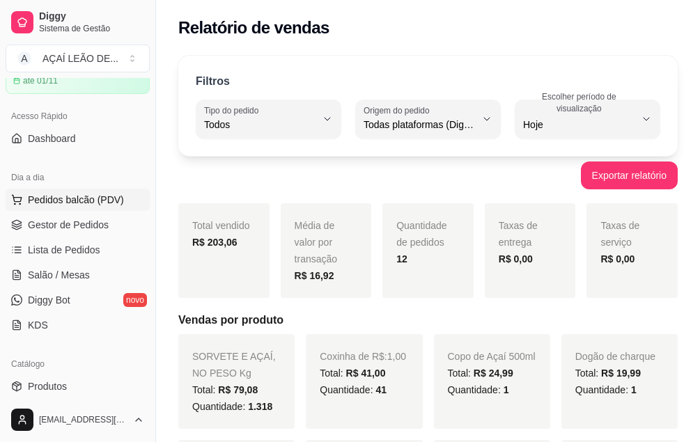
click at [72, 203] on span "Pedidos balcão (PDV)" at bounding box center [76, 200] width 96 height 14
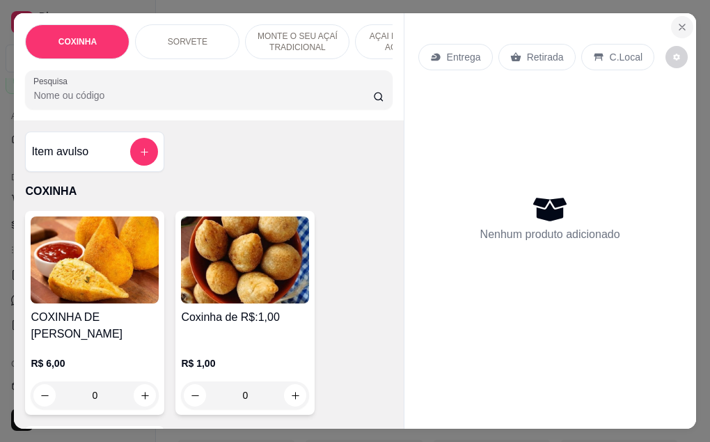
click at [677, 24] on icon "Close" at bounding box center [682, 27] width 11 height 11
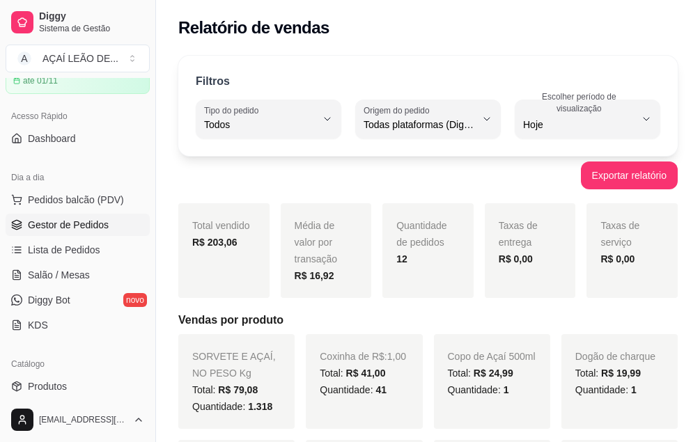
click at [50, 227] on span "Gestor de Pedidos" at bounding box center [68, 225] width 81 height 14
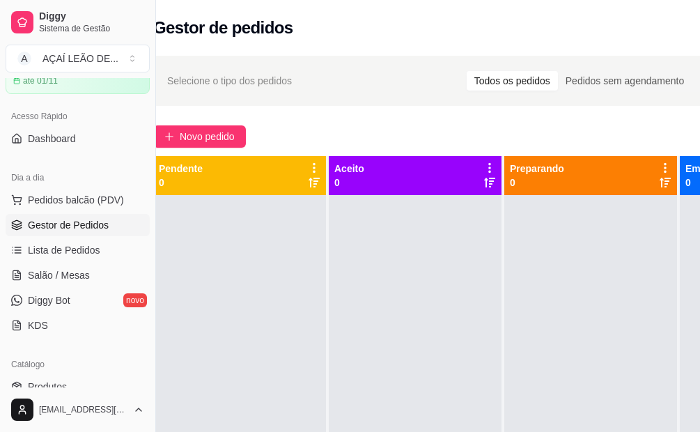
scroll to position [0, 156]
